Goal: Task Accomplishment & Management: Manage account settings

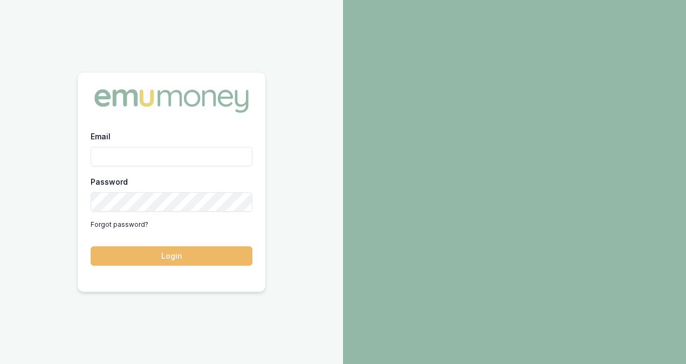
type input "[PERSON_NAME][EMAIL_ADDRESS][PERSON_NAME][DOMAIN_NAME]"
click at [172, 256] on button "Login" at bounding box center [172, 255] width 162 height 19
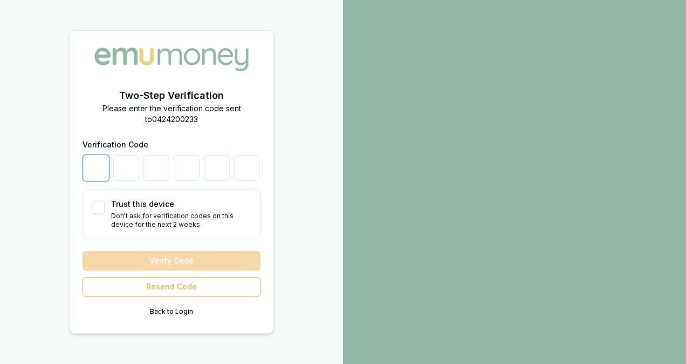
click at [100, 175] on input "number" at bounding box center [96, 168] width 26 height 26
type input "2"
type input "6"
type input "3"
type input "5"
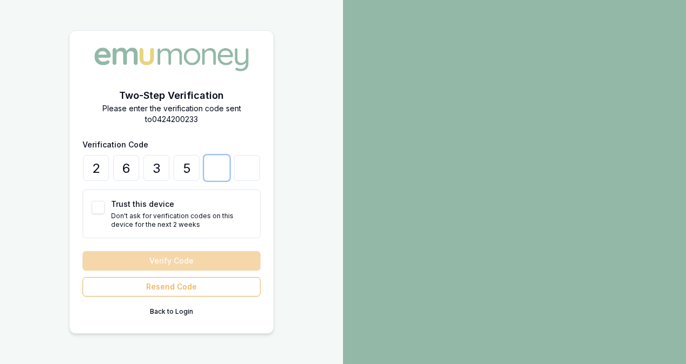
type input "4"
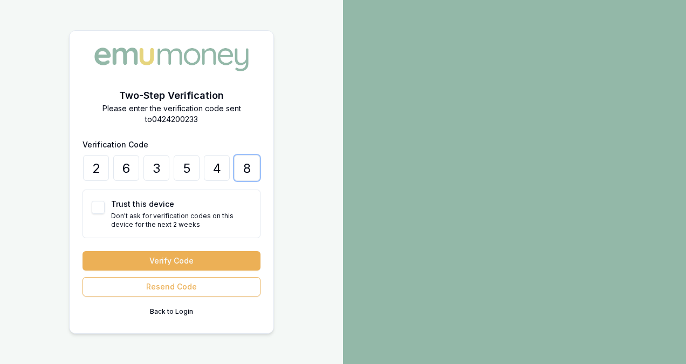
type input "8"
click at [98, 205] on button "Trust this device" at bounding box center [98, 207] width 13 height 13
checkbox input "true"
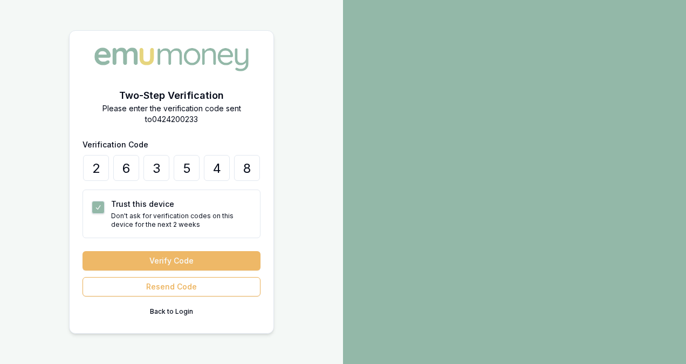
click at [159, 262] on button "Verify Code" at bounding box center [172, 260] width 178 height 19
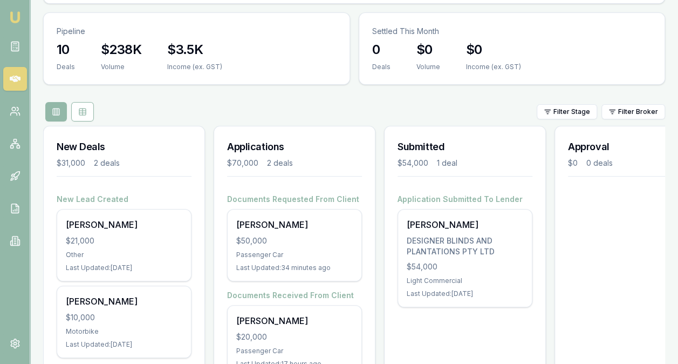
scroll to position [159, 0]
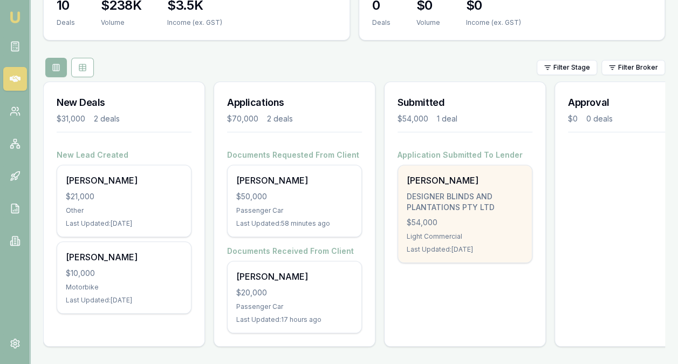
click at [442, 217] on div "$54,000" at bounding box center [465, 222] width 117 height 11
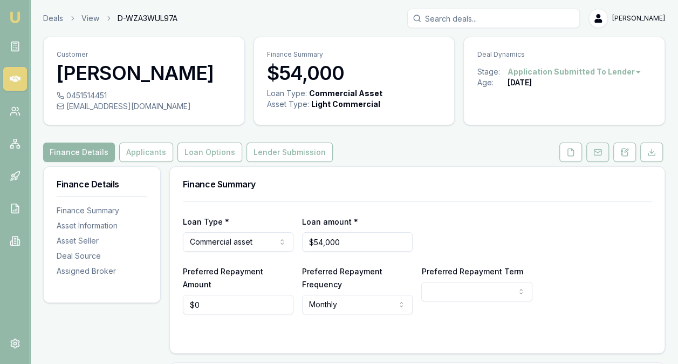
click at [606, 152] on button at bounding box center [598, 151] width 23 height 19
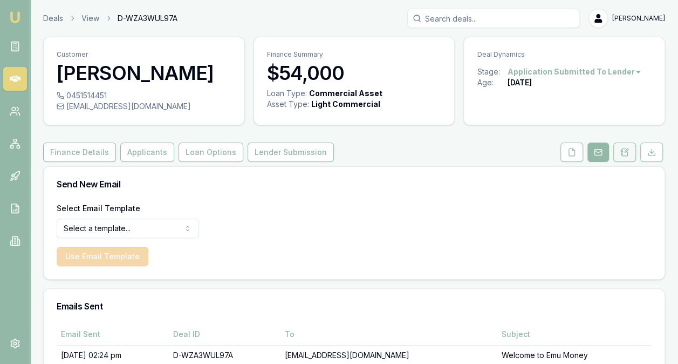
click at [623, 152] on icon at bounding box center [625, 152] width 9 height 9
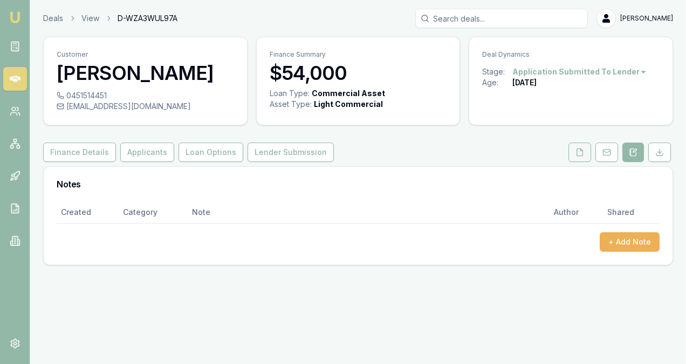
click at [583, 152] on icon at bounding box center [580, 151] width 6 height 7
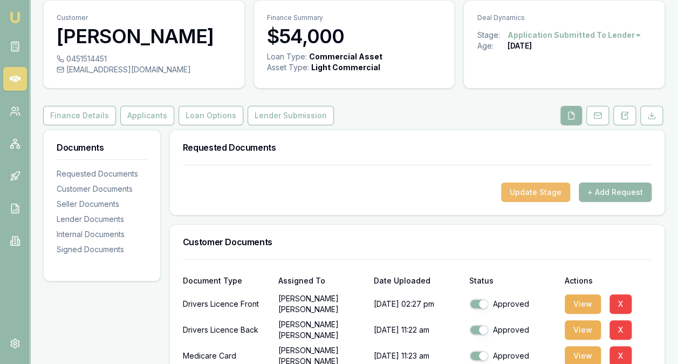
scroll to position [54, 0]
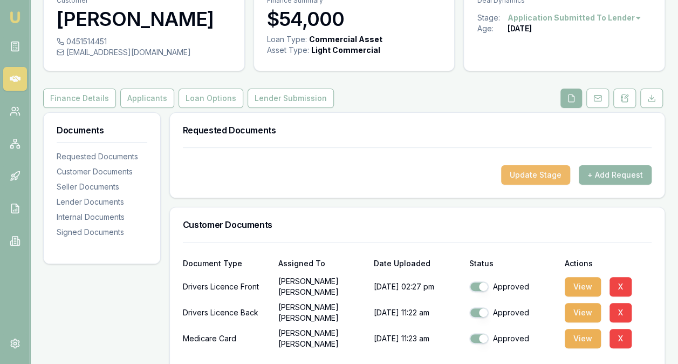
click at [532, 174] on button "Update Stage" at bounding box center [535, 174] width 69 height 19
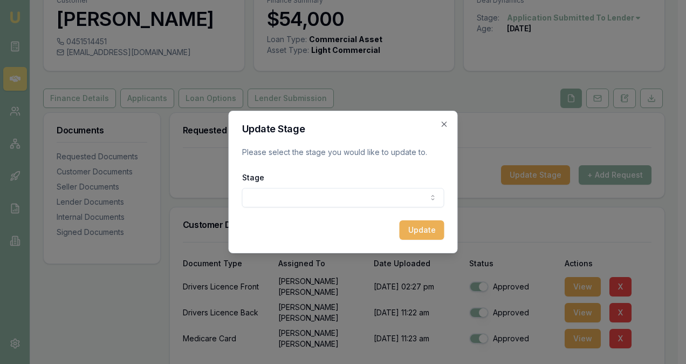
click at [293, 198] on body "Emu Broker Deals View D-WZA3WUL97A Evette Abdo Toggle Menu Customer Bradely Rix…" at bounding box center [339, 128] width 678 height 364
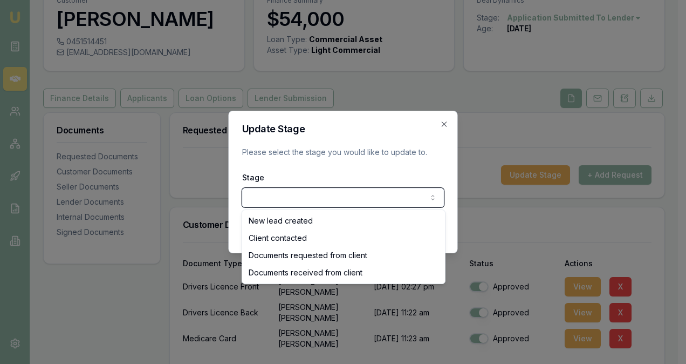
click at [546, 223] on div at bounding box center [343, 182] width 686 height 364
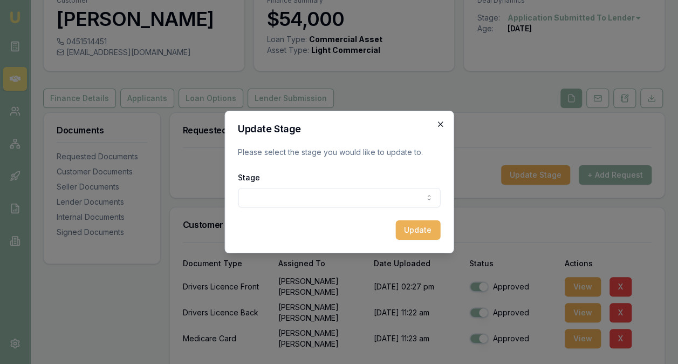
click at [441, 125] on icon "button" at bounding box center [440, 123] width 5 height 5
